Goal: Register for event/course

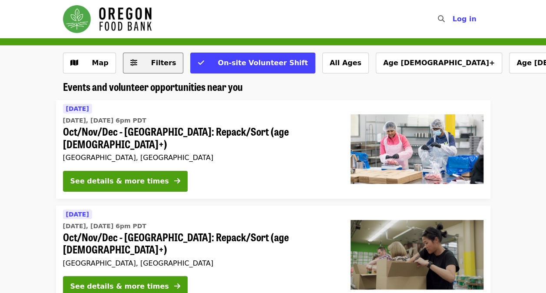
drag, startPoint x: 168, startPoint y: 69, endPoint x: 149, endPoint y: 58, distance: 22.4
click at [149, 58] on span "Filters" at bounding box center [159, 63] width 34 height 10
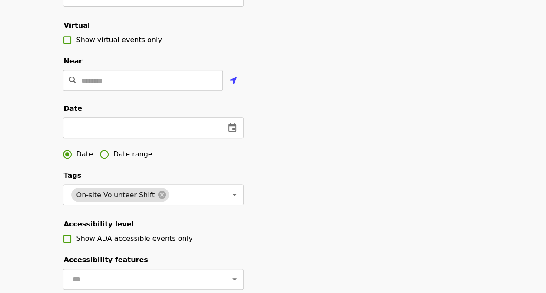
scroll to position [178, 0]
click at [237, 138] on button "change date" at bounding box center [232, 127] width 21 height 21
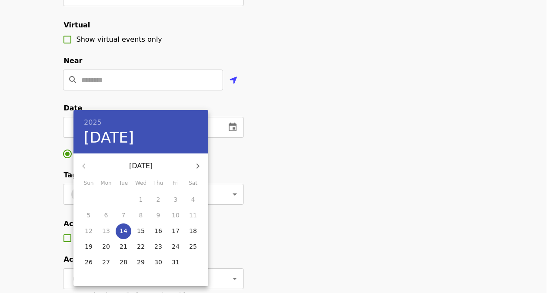
click at [196, 165] on icon "button" at bounding box center [197, 166] width 10 height 10
click at [143, 246] on p "19" at bounding box center [141, 246] width 8 height 9
type input "**********"
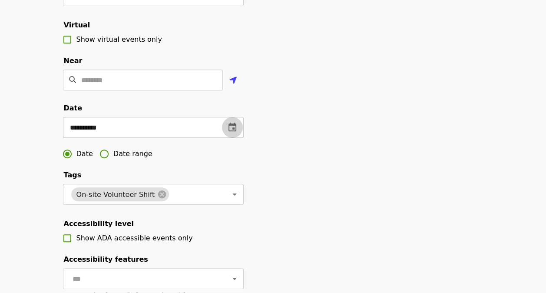
click at [232, 131] on icon "change date" at bounding box center [232, 126] width 8 height 9
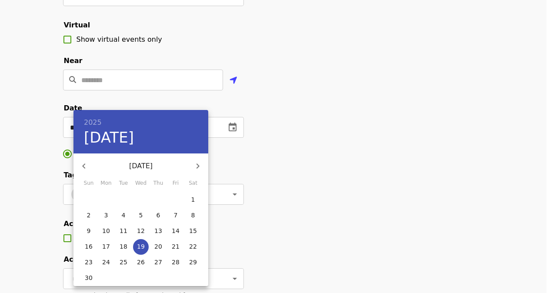
click at [82, 163] on icon "button" at bounding box center [84, 166] width 10 height 10
click at [25, 174] on div at bounding box center [276, 146] width 553 height 293
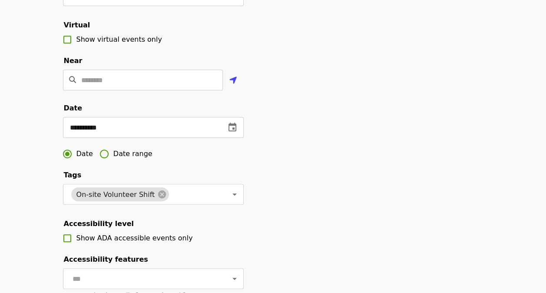
click at [113, 159] on span "Date range" at bounding box center [132, 154] width 39 height 10
click at [138, 133] on button "change date" at bounding box center [138, 127] width 21 height 21
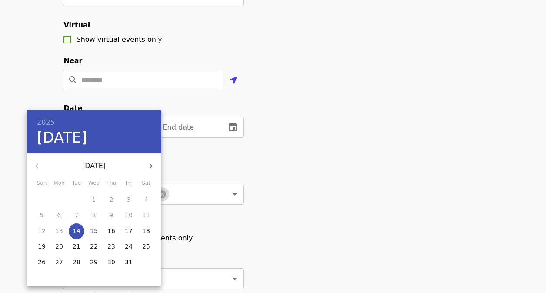
click at [152, 159] on button "button" at bounding box center [150, 166] width 21 height 21
click at [109, 215] on span "6" at bounding box center [111, 215] width 16 height 9
type input "**********"
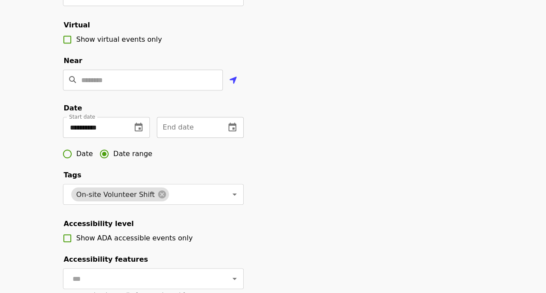
click at [233, 131] on icon "change date" at bounding box center [232, 126] width 8 height 9
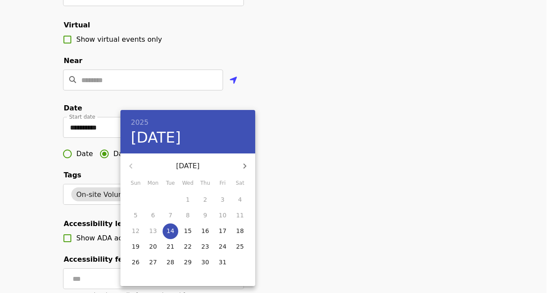
click at [244, 170] on icon "button" at bounding box center [244, 166] width 10 height 10
click at [243, 261] on span "29" at bounding box center [240, 262] width 16 height 9
type input "**********"
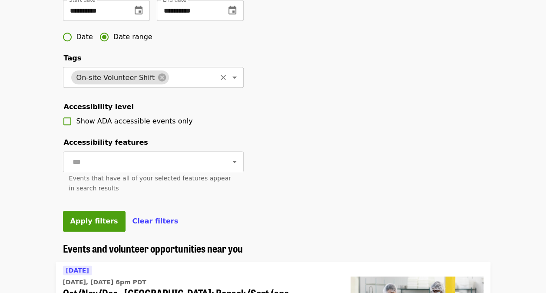
scroll to position [299, 0]
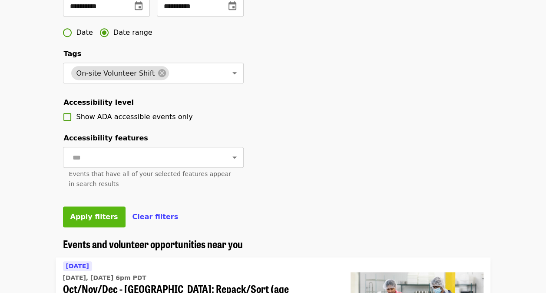
click at [86, 227] on button "Apply filters" at bounding box center [94, 216] width 63 height 21
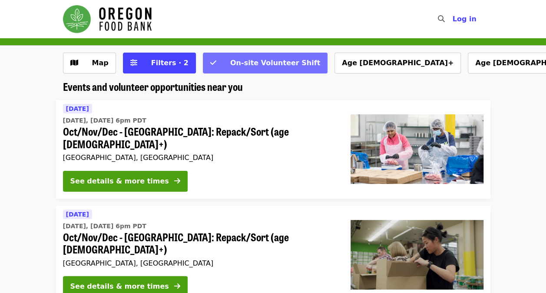
click at [230, 67] on span "On-site Volunteer Shift" at bounding box center [275, 63] width 90 height 8
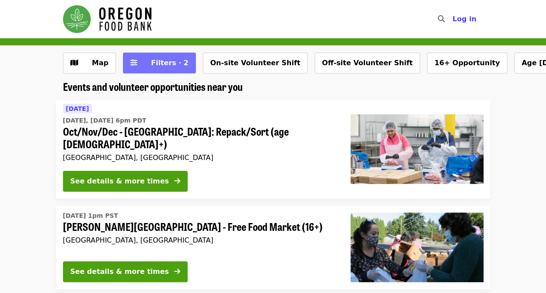
click at [173, 65] on span "Filters · 2" at bounding box center [169, 63] width 37 height 8
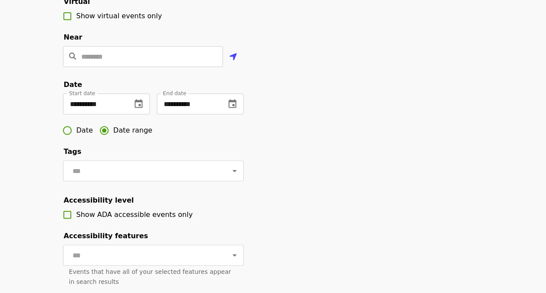
scroll to position [228, 0]
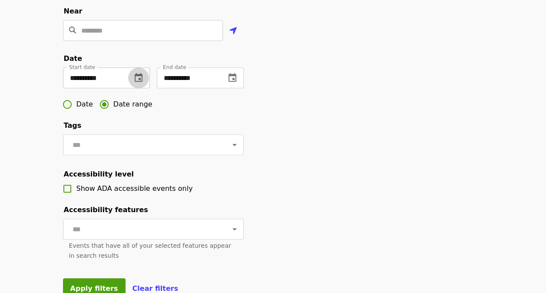
click at [142, 83] on button "change date" at bounding box center [138, 77] width 21 height 21
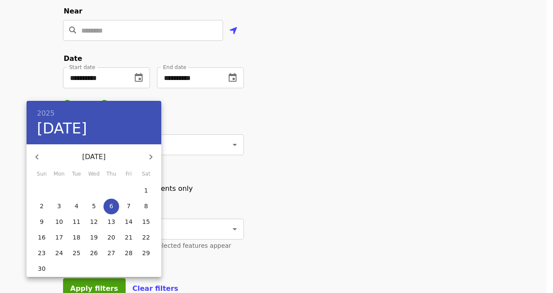
click at [146, 194] on p "1" at bounding box center [146, 190] width 4 height 9
type input "**********"
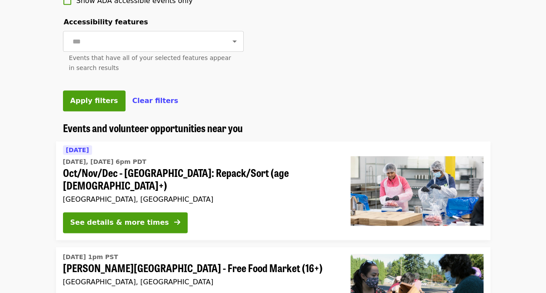
scroll to position [416, 0]
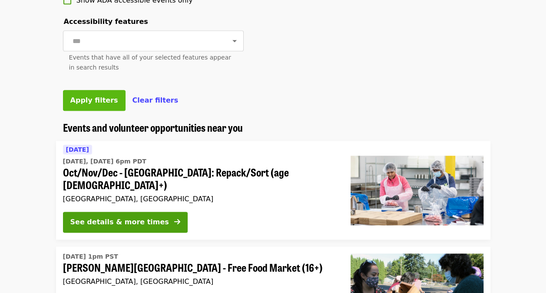
click at [92, 104] on span "Apply filters" at bounding box center [94, 100] width 48 height 8
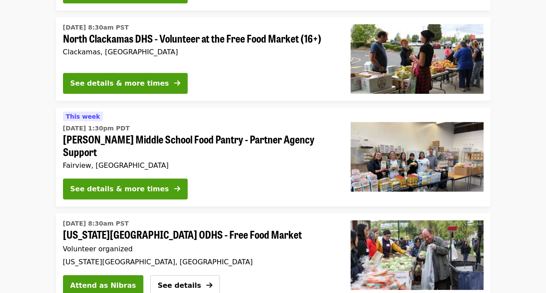
scroll to position [1170, 0]
click at [150, 275] on button "See details" at bounding box center [185, 285] width 70 height 21
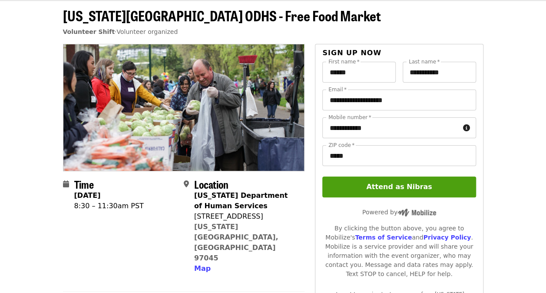
scroll to position [38, 0]
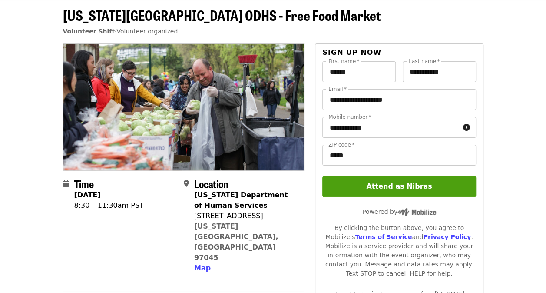
drag, startPoint x: 194, startPoint y: 218, endPoint x: 268, endPoint y: 220, distance: 73.4
click at [268, 220] on div "315 Beavercreek Rd" at bounding box center [245, 216] width 103 height 10
copy div "315 Beavercreek Rd"
click at [193, 212] on span at bounding box center [189, 226] width 10 height 95
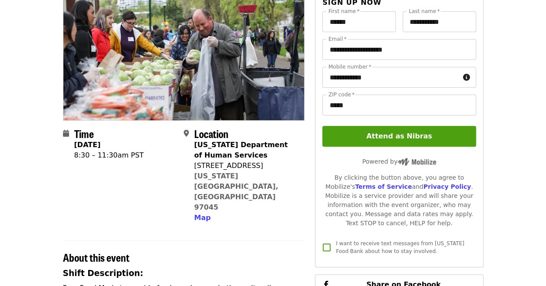
scroll to position [0, 0]
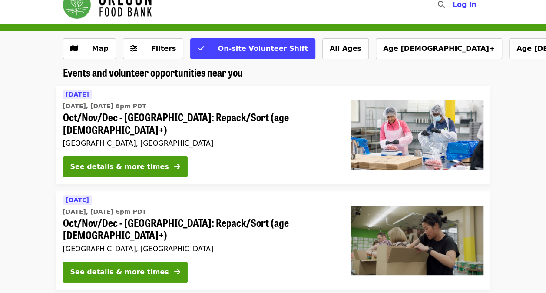
scroll to position [12, 0]
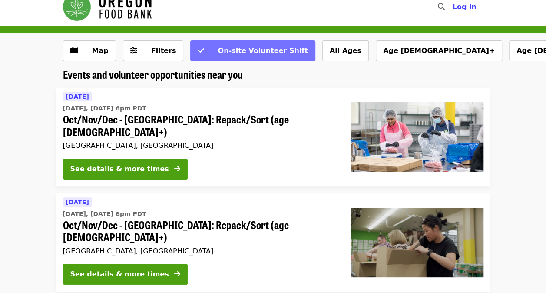
click at [255, 55] on span "On-site Volunteer Shift" at bounding box center [263, 50] width 90 height 8
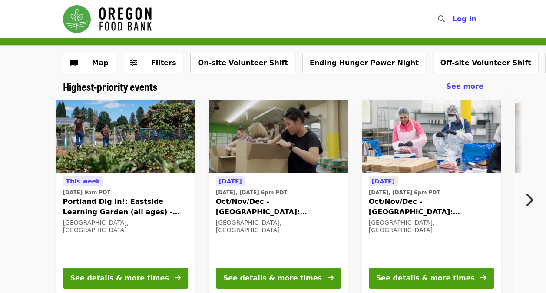
scroll to position [36, 0]
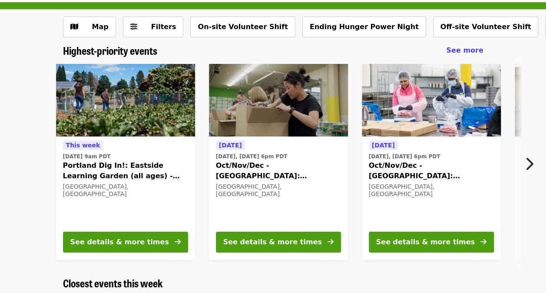
click at [530, 164] on icon "chevron-right icon" at bounding box center [529, 164] width 9 height 17
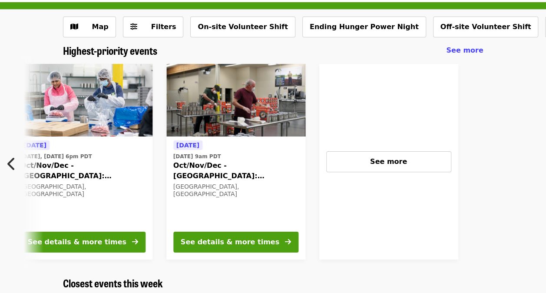
scroll to position [0, 378]
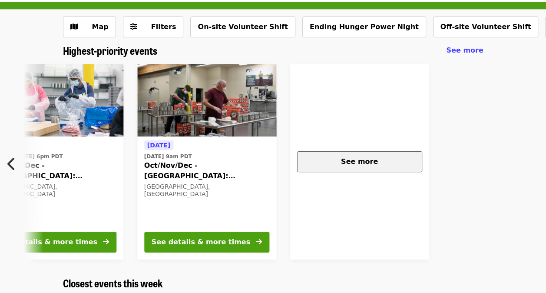
click at [380, 161] on div "See more" at bounding box center [360, 161] width 110 height 10
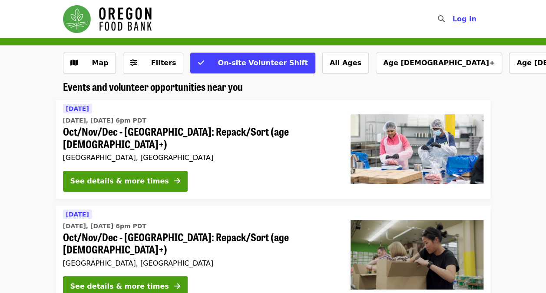
scroll to position [3, 0]
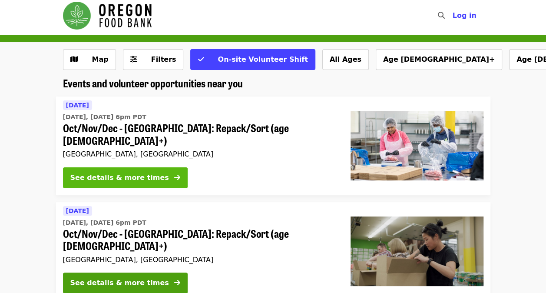
click at [138, 172] on div "See details & more times" at bounding box center [119, 177] width 99 height 10
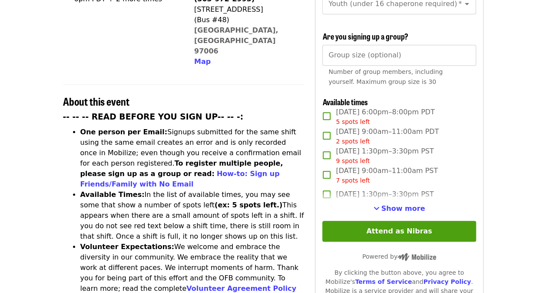
scroll to position [276, 0]
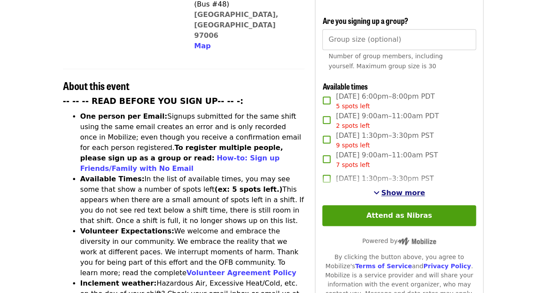
click at [410, 189] on span "Show more" at bounding box center [403, 193] width 44 height 8
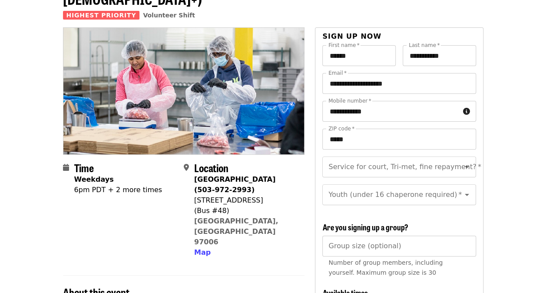
scroll to position [0, 0]
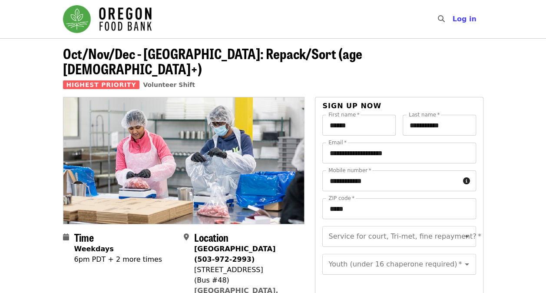
click at [470, 55] on header "Oct/Nov/Dec - [GEOGRAPHIC_DATA]: Repack/Sort (age [DEMOGRAPHIC_DATA]+) Highest …" at bounding box center [273, 71] width 420 height 51
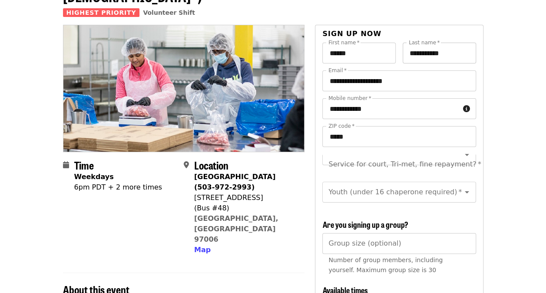
scroll to position [72, 0]
